Goal: Navigation & Orientation: Find specific page/section

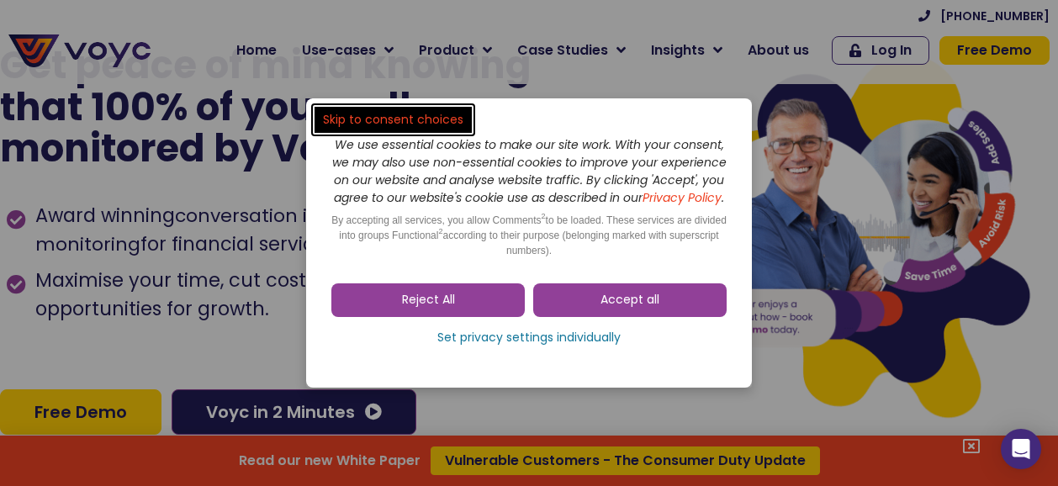
click at [660, 308] on link "Accept all" at bounding box center [630, 301] width 194 height 34
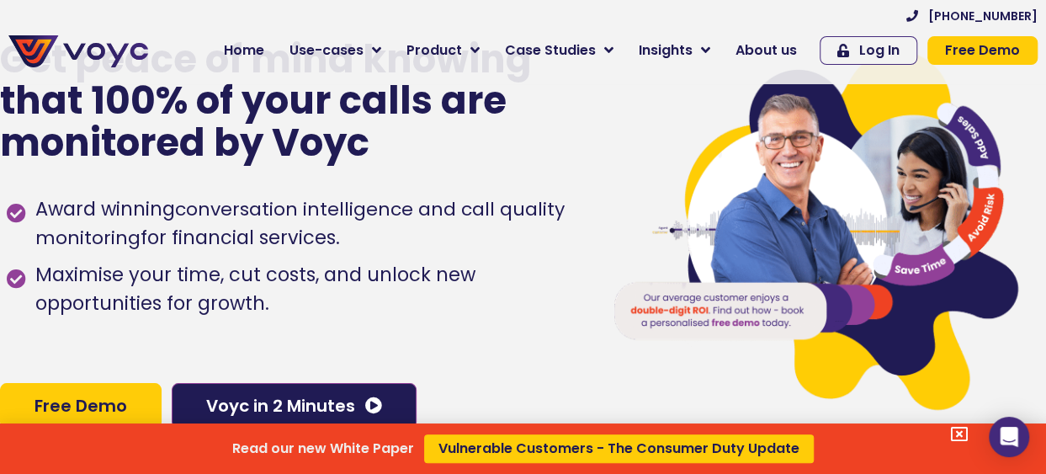
click at [716, 45] on div "Read our new White Paper Vulnerable Customers - The Consumer Duty Update" at bounding box center [523, 237] width 1046 height 474
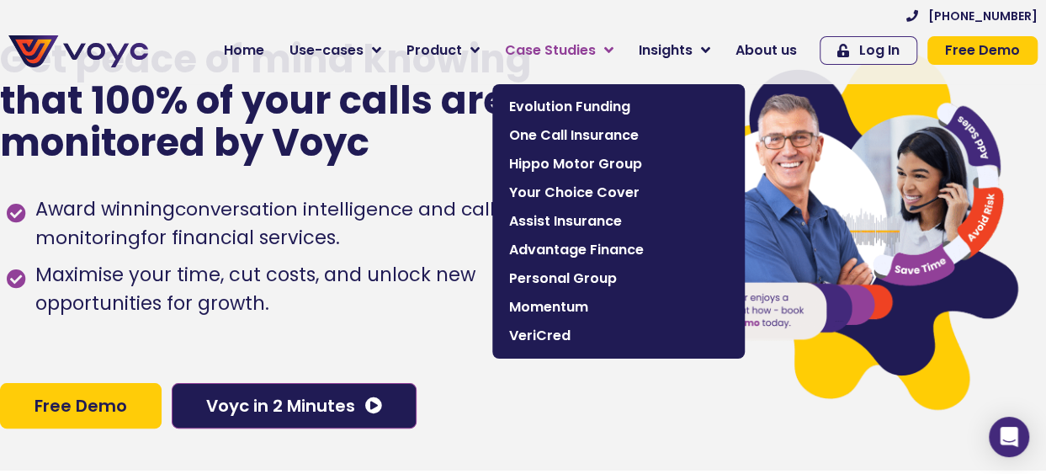
click at [613, 48] on icon at bounding box center [608, 50] width 9 height 15
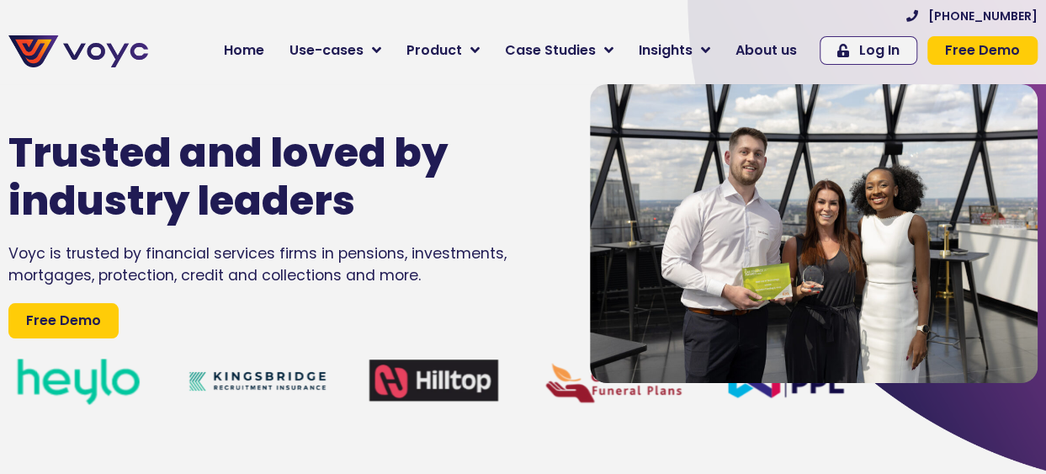
click at [613, 48] on icon at bounding box center [608, 50] width 9 height 15
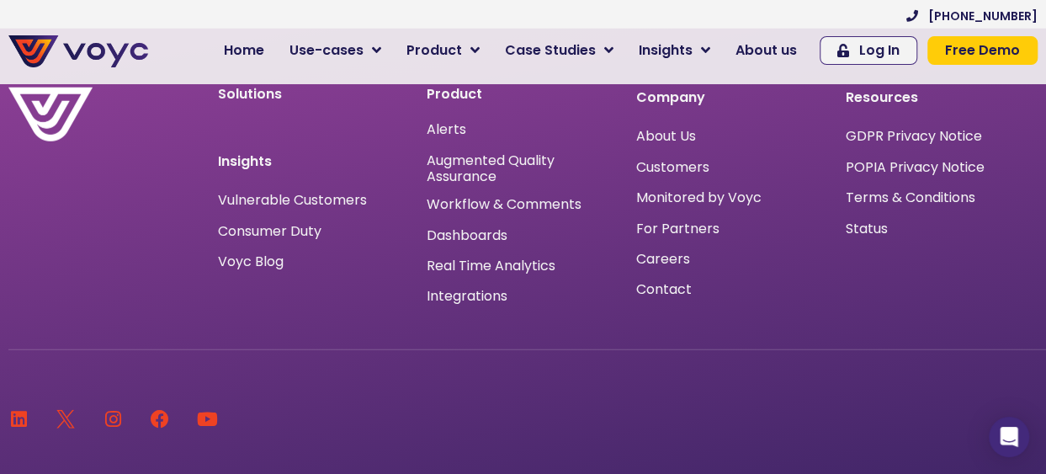
scroll to position [5385, 0]
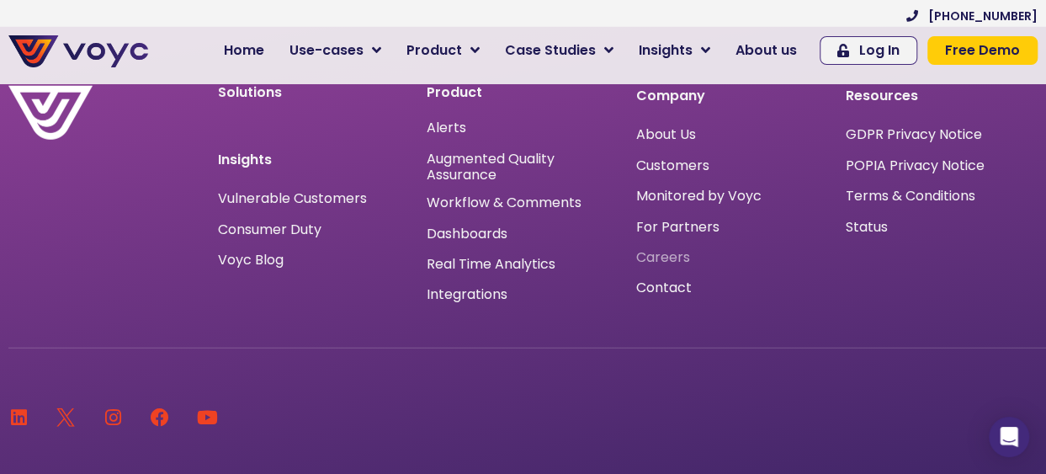
click at [673, 257] on span "Careers" at bounding box center [663, 257] width 54 height 0
